Goal: Find contact information: Find contact information

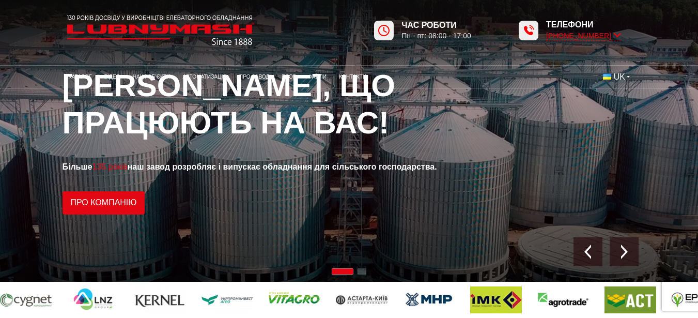
click at [592, 37] on span "[PHONE_NUMBER]" at bounding box center [583, 35] width 75 height 11
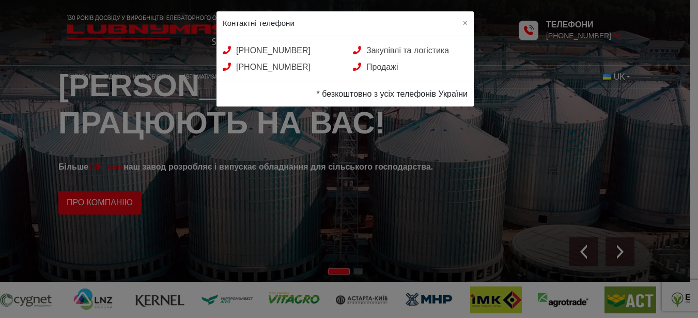
click at [510, 52] on div "Контактні телефони × [PHONE_NUMBER] Закупівлі та логістика [PHONE_NUMBER] Прода…" at bounding box center [349, 159] width 698 height 318
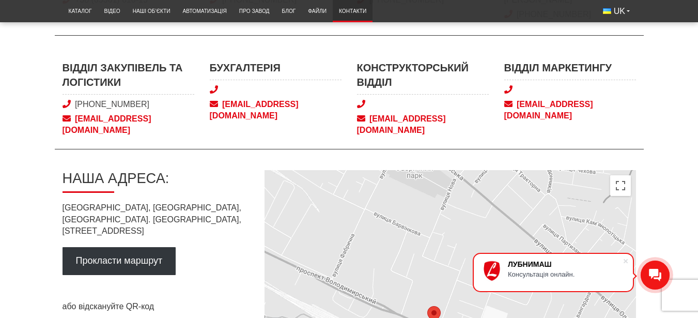
scroll to position [310, 0]
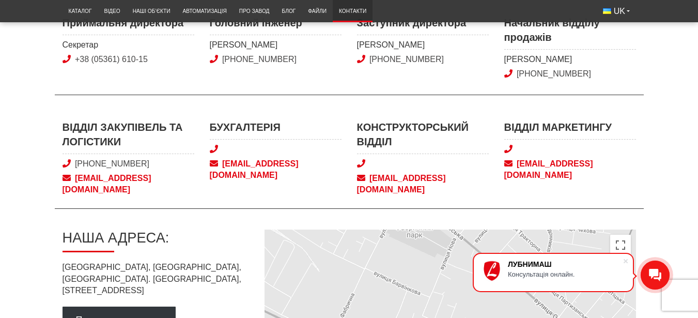
scroll to position [521, 0]
